Goal: Transaction & Acquisition: Purchase product/service

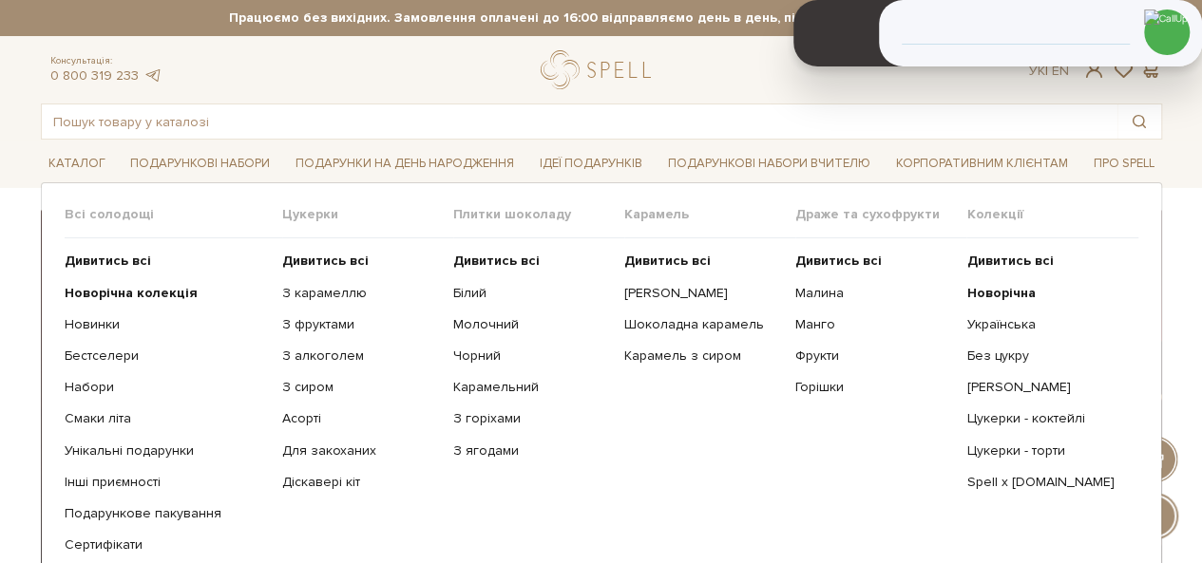
scroll to position [95, 0]
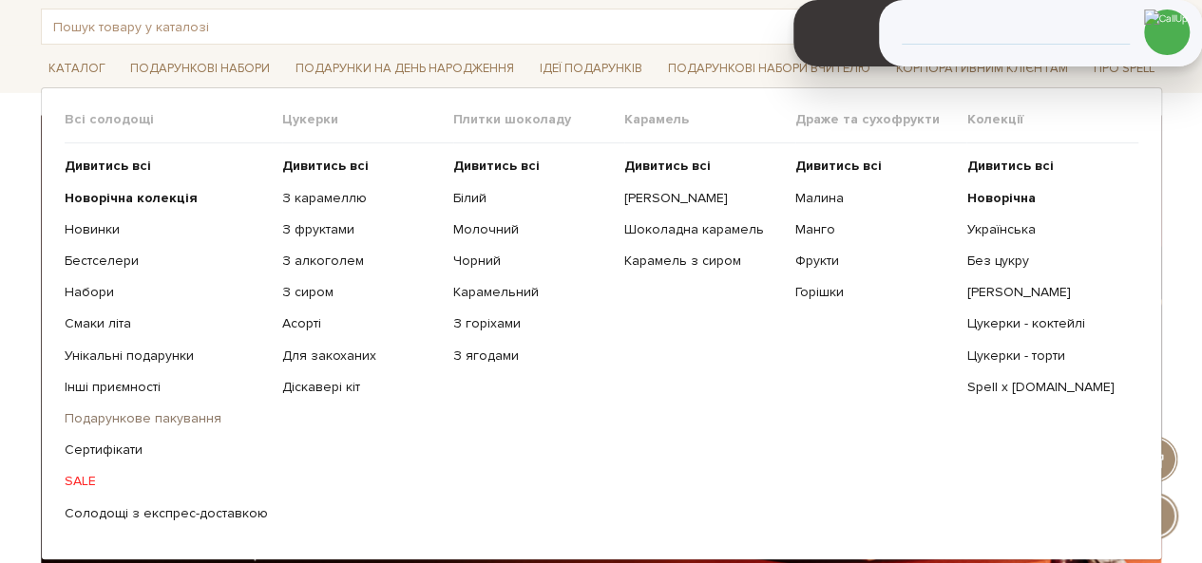
click at [120, 417] on link "Подарункове пакування" at bounding box center [166, 418] width 203 height 17
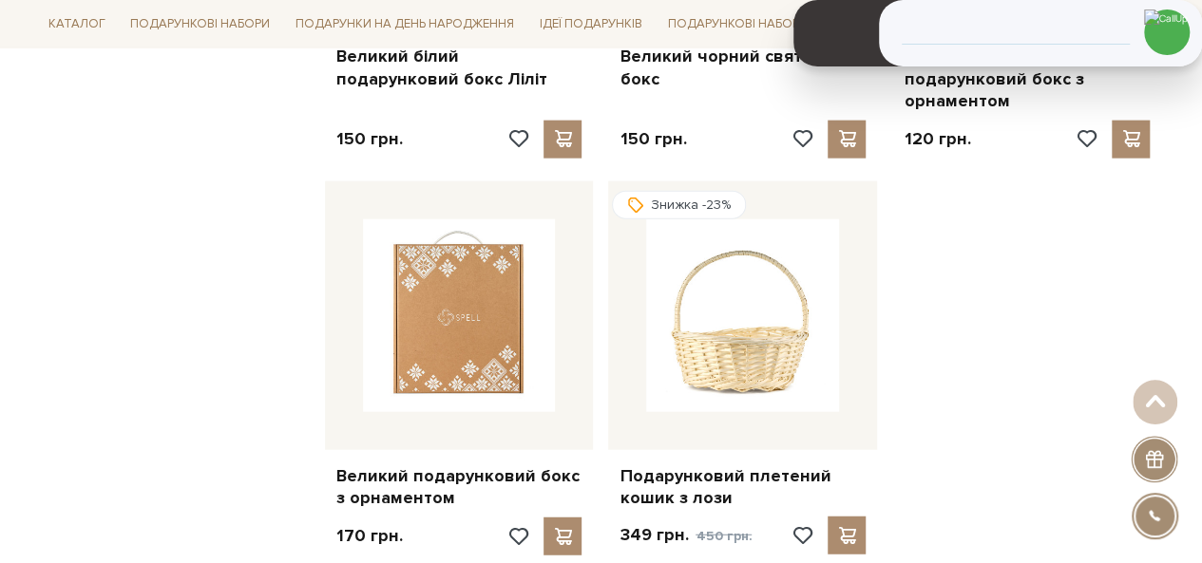
scroll to position [2280, 0]
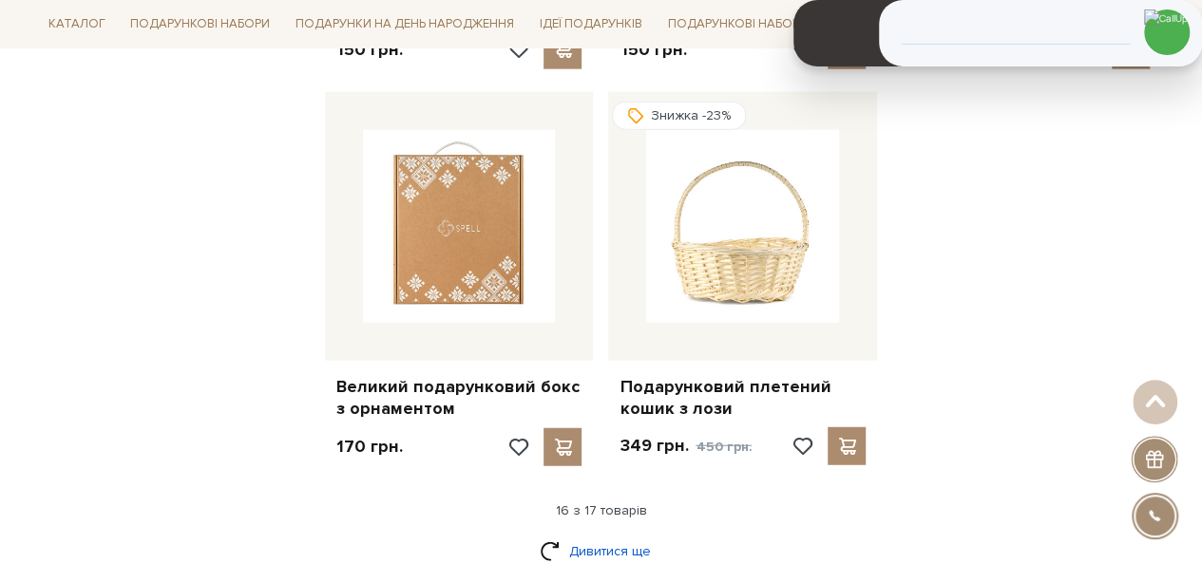
click at [567, 535] on link "Дивитися ще" at bounding box center [601, 551] width 123 height 33
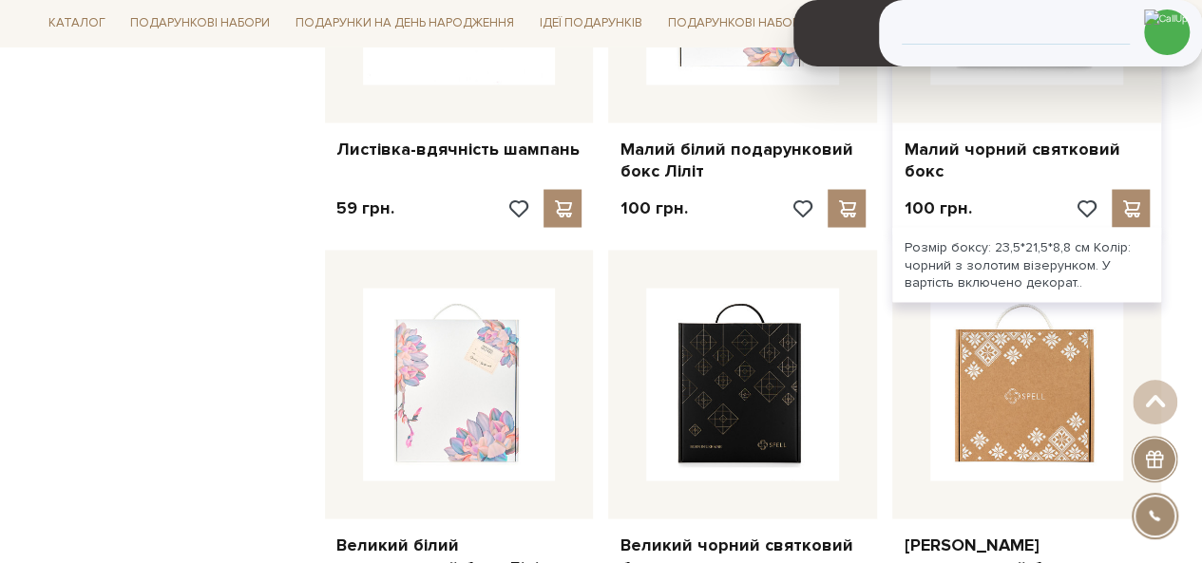
scroll to position [1710, 0]
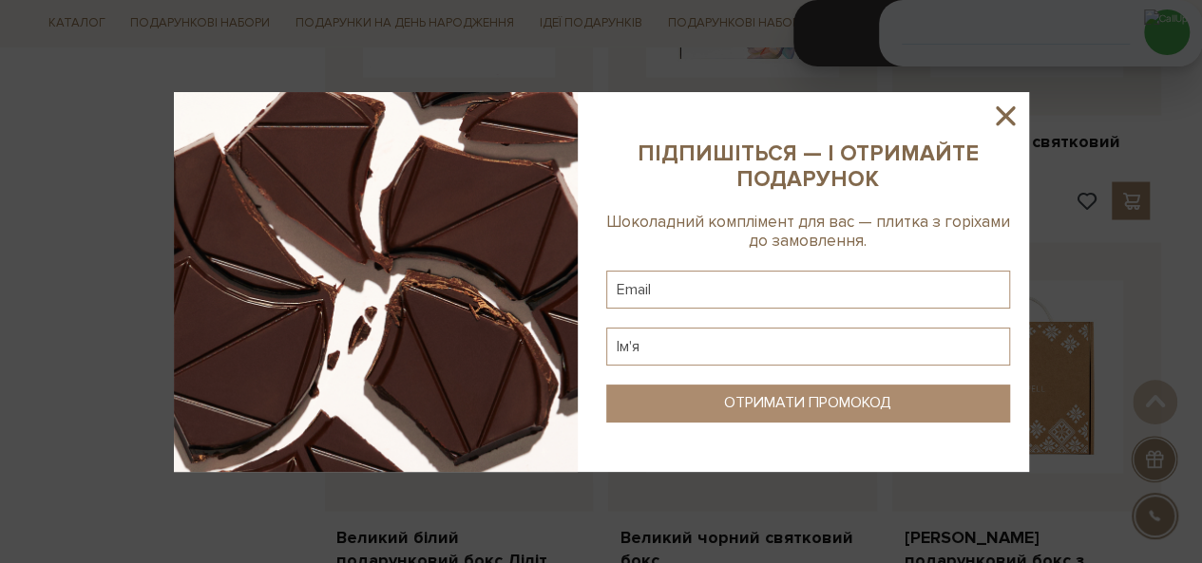
click at [1003, 120] on icon at bounding box center [1005, 116] width 32 height 32
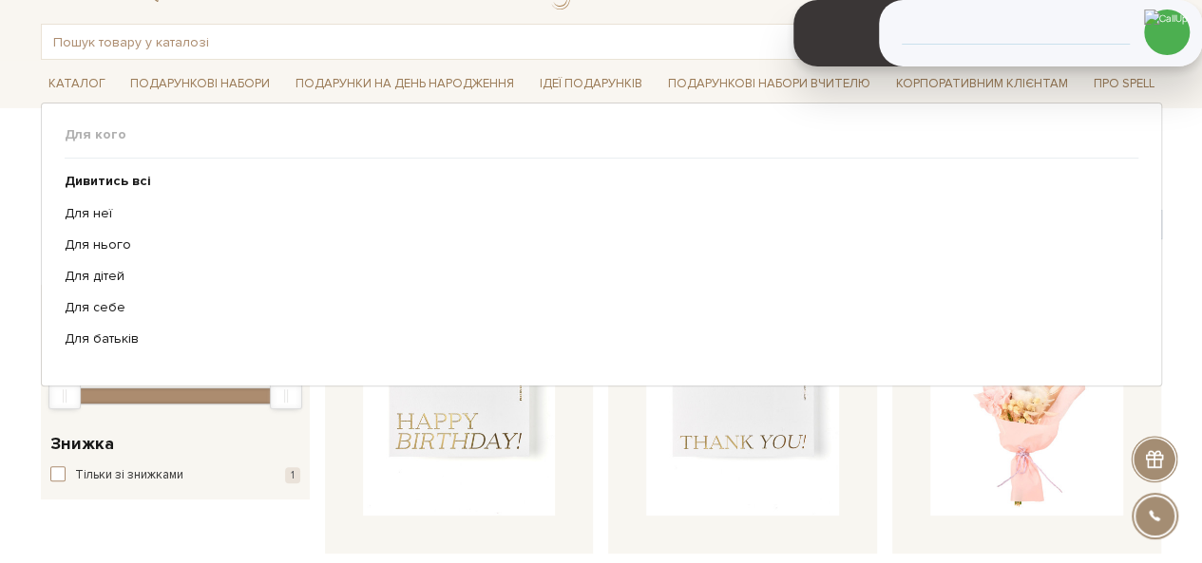
scroll to position [95, 0]
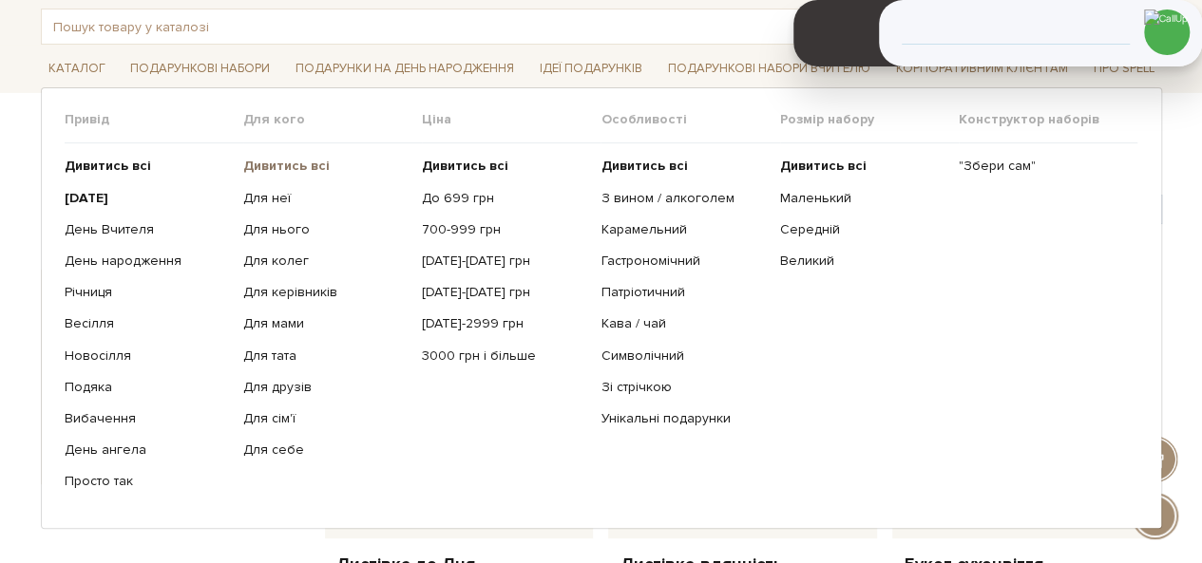
click at [276, 171] on b "Дивитись всі" at bounding box center [286, 166] width 86 height 16
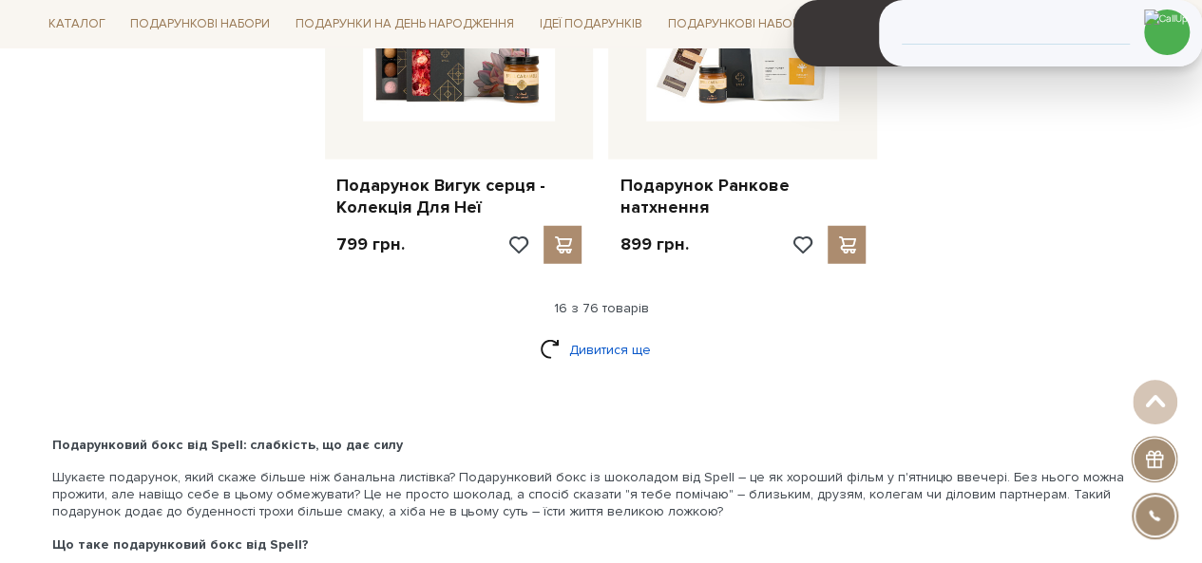
scroll to position [2517, 0]
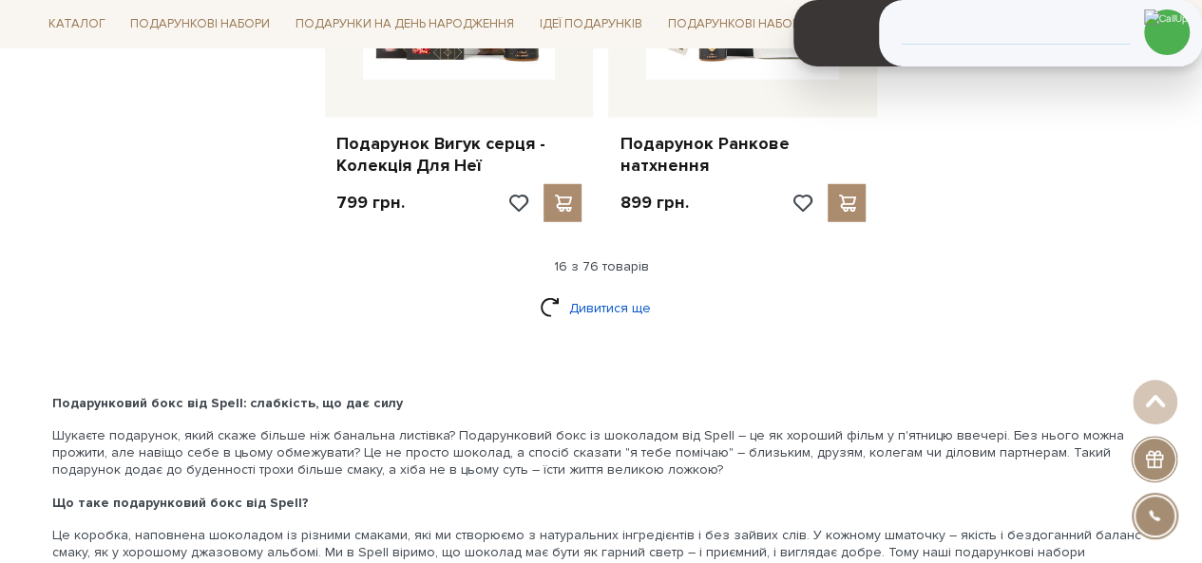
click at [624, 294] on link "Дивитися ще" at bounding box center [601, 308] width 123 height 33
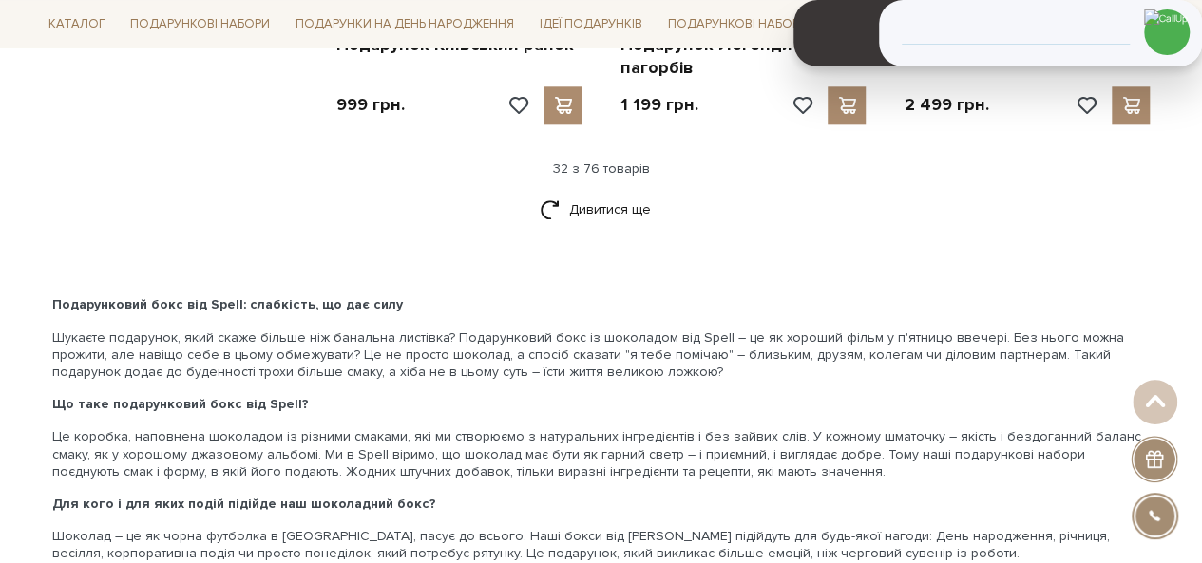
scroll to position [4607, 0]
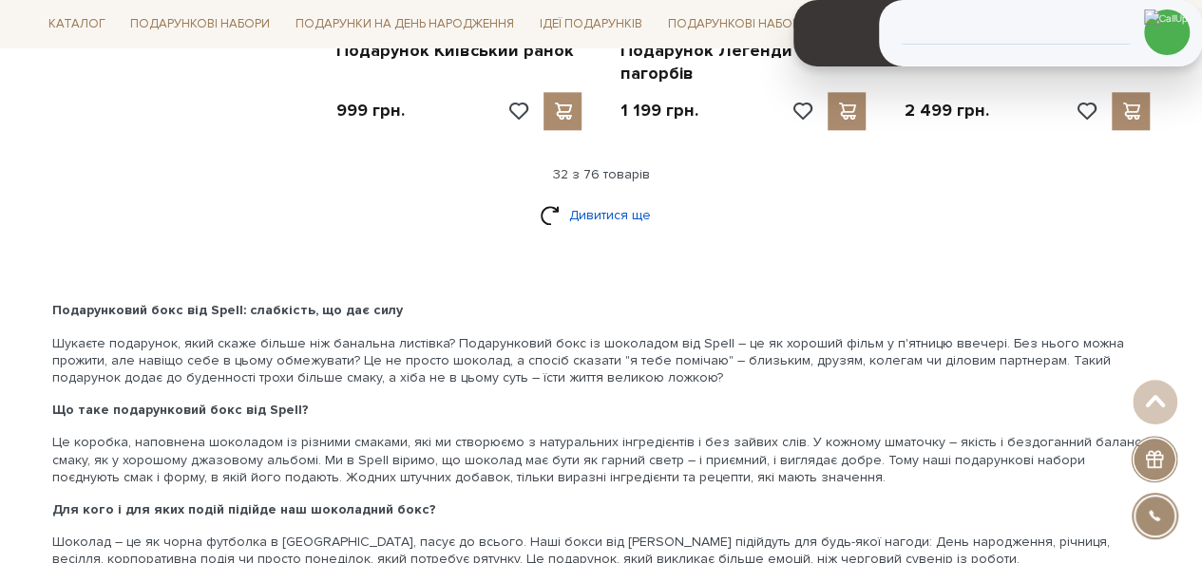
click at [586, 199] on link "Дивитися ще" at bounding box center [601, 215] width 123 height 33
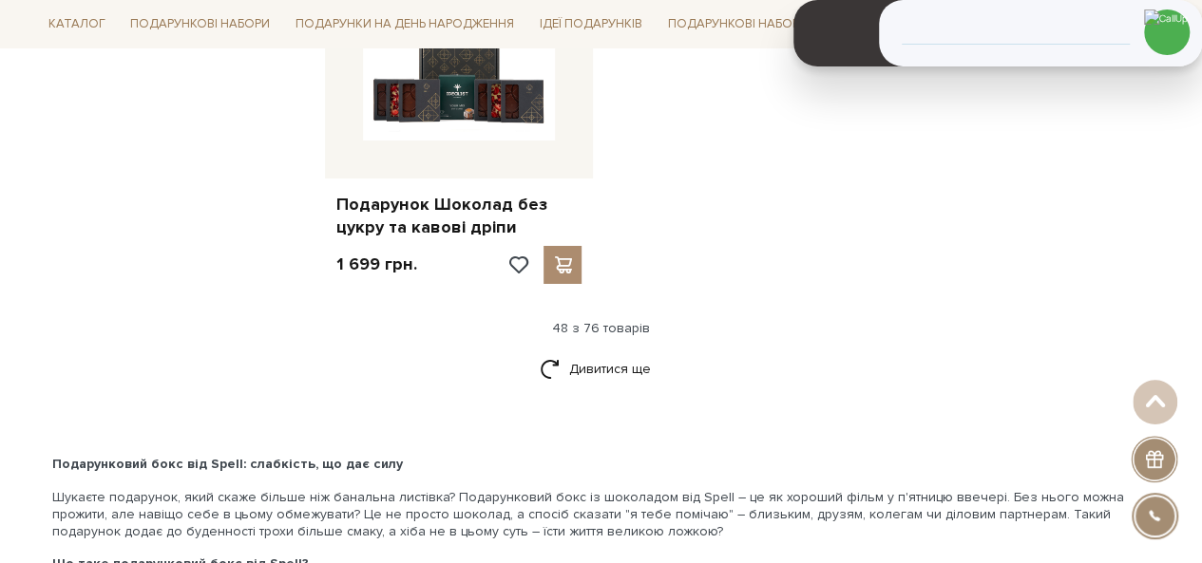
scroll to position [6887, 0]
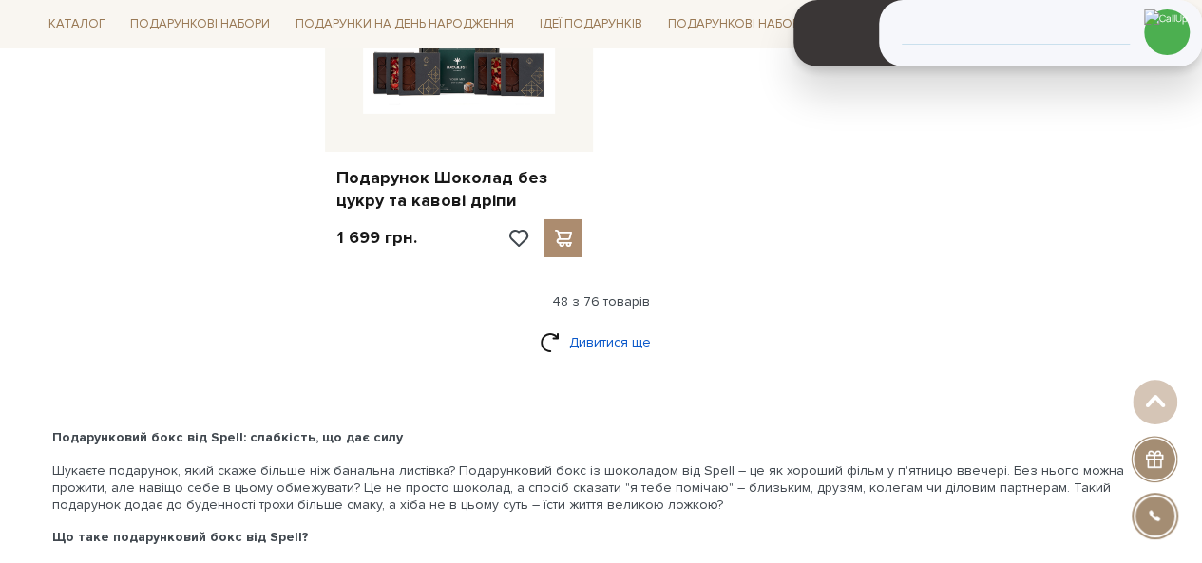
click at [629, 326] on link "Дивитися ще" at bounding box center [601, 342] width 123 height 33
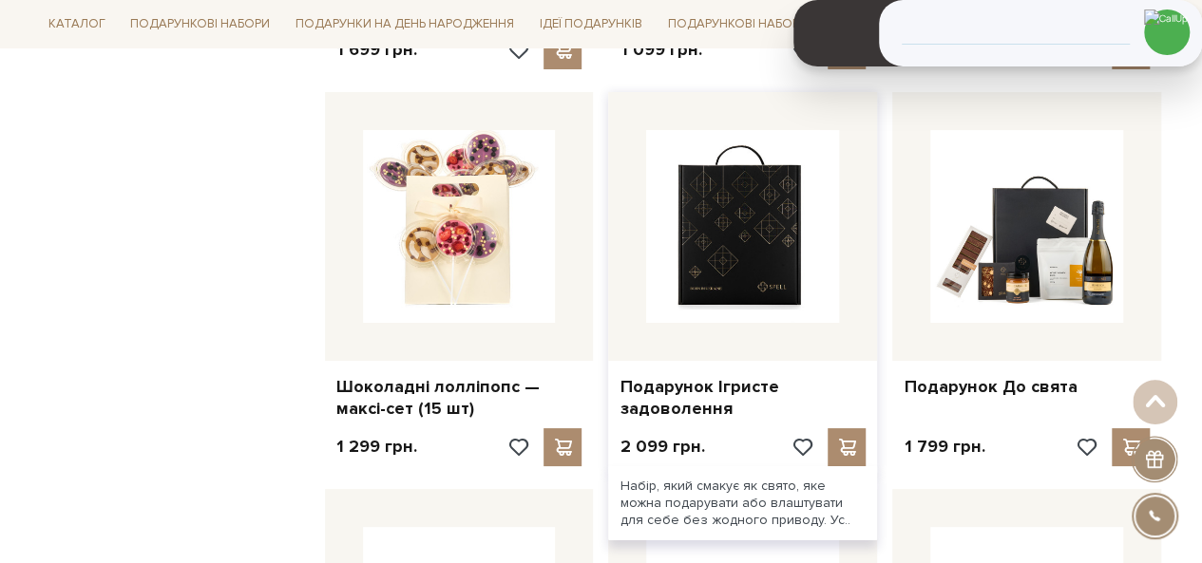
scroll to position [7077, 0]
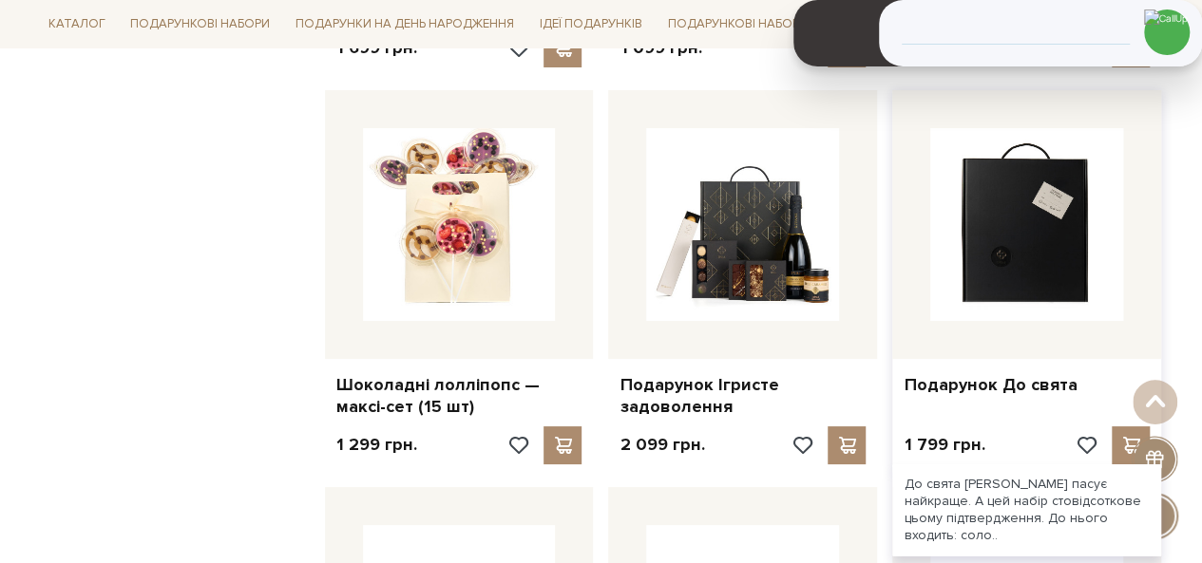
click at [1068, 219] on img at bounding box center [1026, 224] width 193 height 193
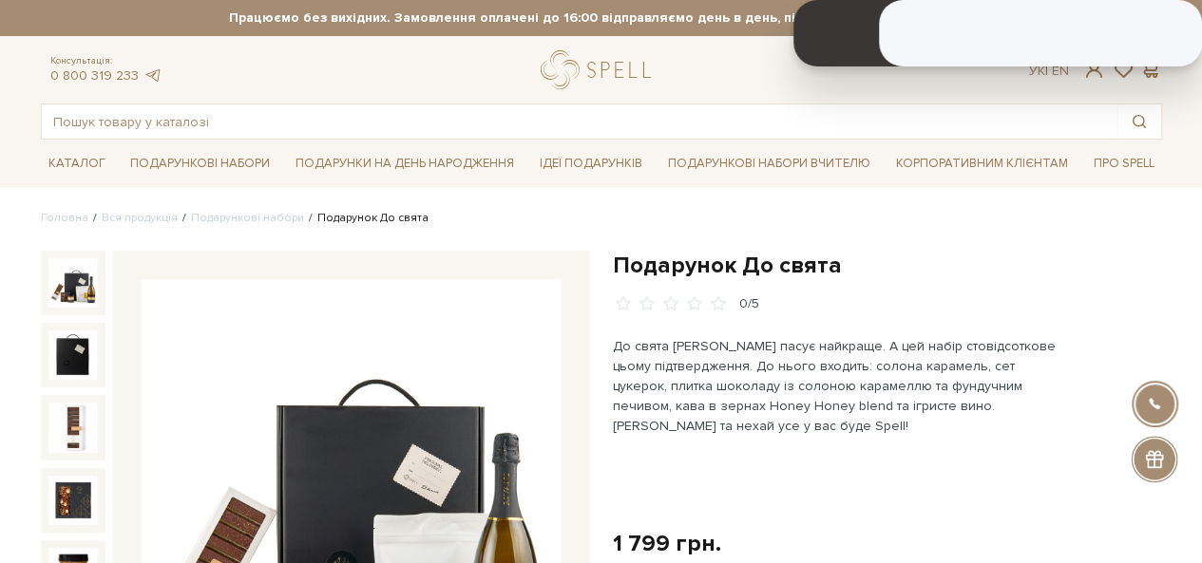
click at [678, 263] on h1 "Подарунок До свята" at bounding box center [887, 265] width 549 height 29
drag, startPoint x: 678, startPoint y: 263, endPoint x: 844, endPoint y: 271, distance: 165.5
click at [844, 271] on h1 "Подарунок До свята" at bounding box center [887, 265] width 549 height 29
